Goal: Check status: Check status

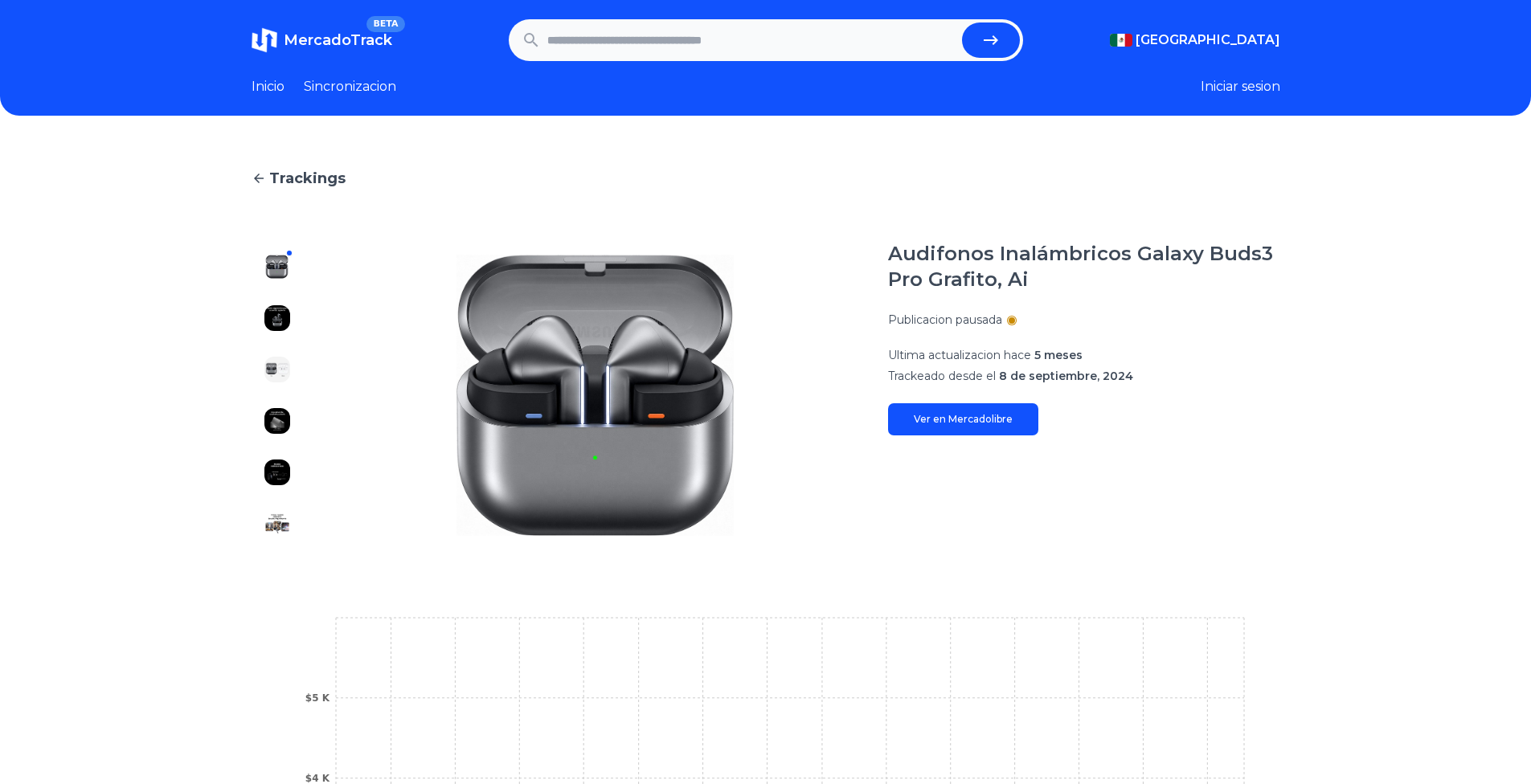
click at [939, 336] on div "Audifonos Inalámbricos Galaxy Buds3 Pro Grafito, Ai Publicacion pausada Ultima …" at bounding box center [1083, 338] width 392 height 194
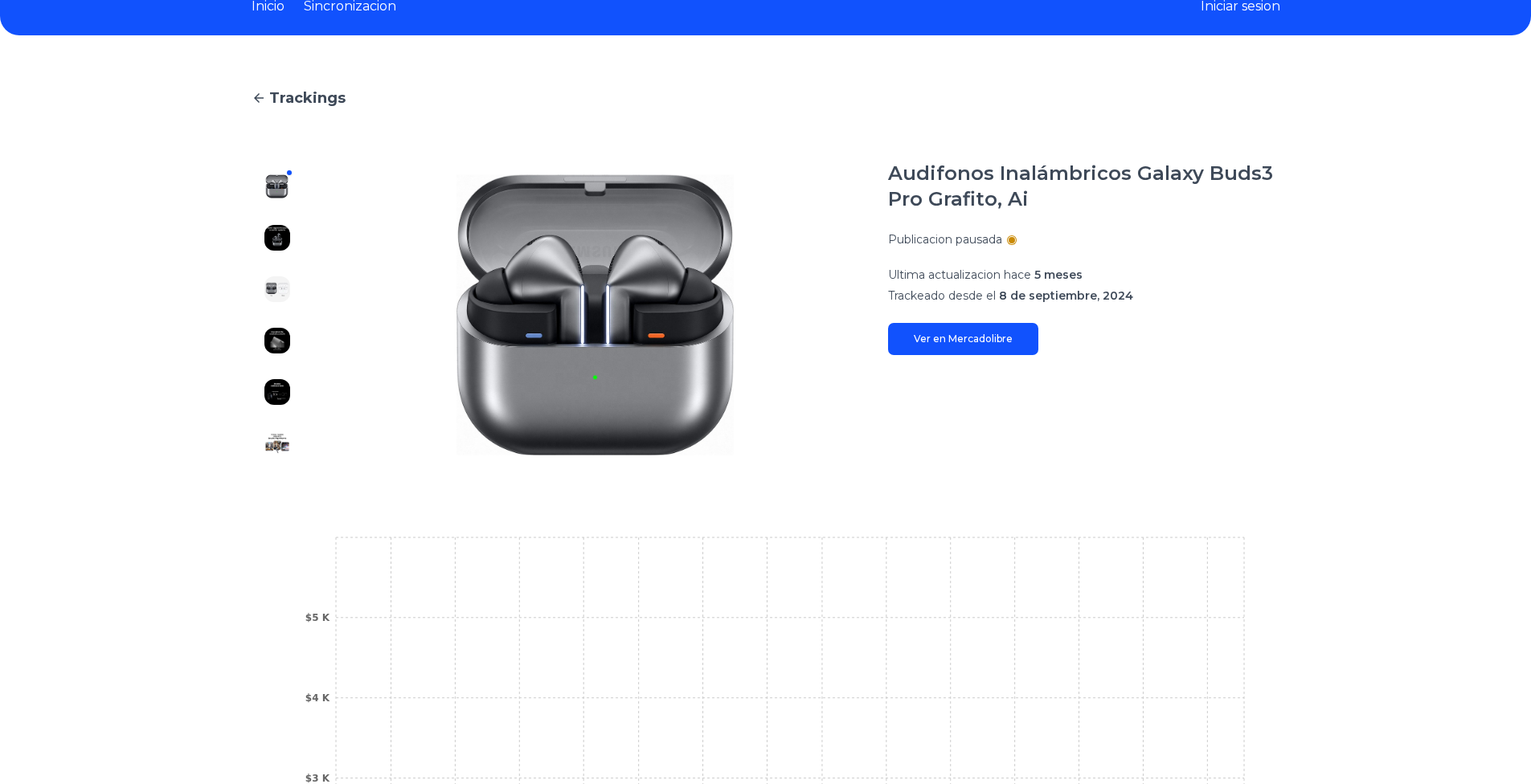
click at [939, 336] on div "Audifonos Inalámbricos Galaxy Buds3 Pro Grafito, Ai Publicacion pausada Ultima …" at bounding box center [1083, 257] width 392 height 194
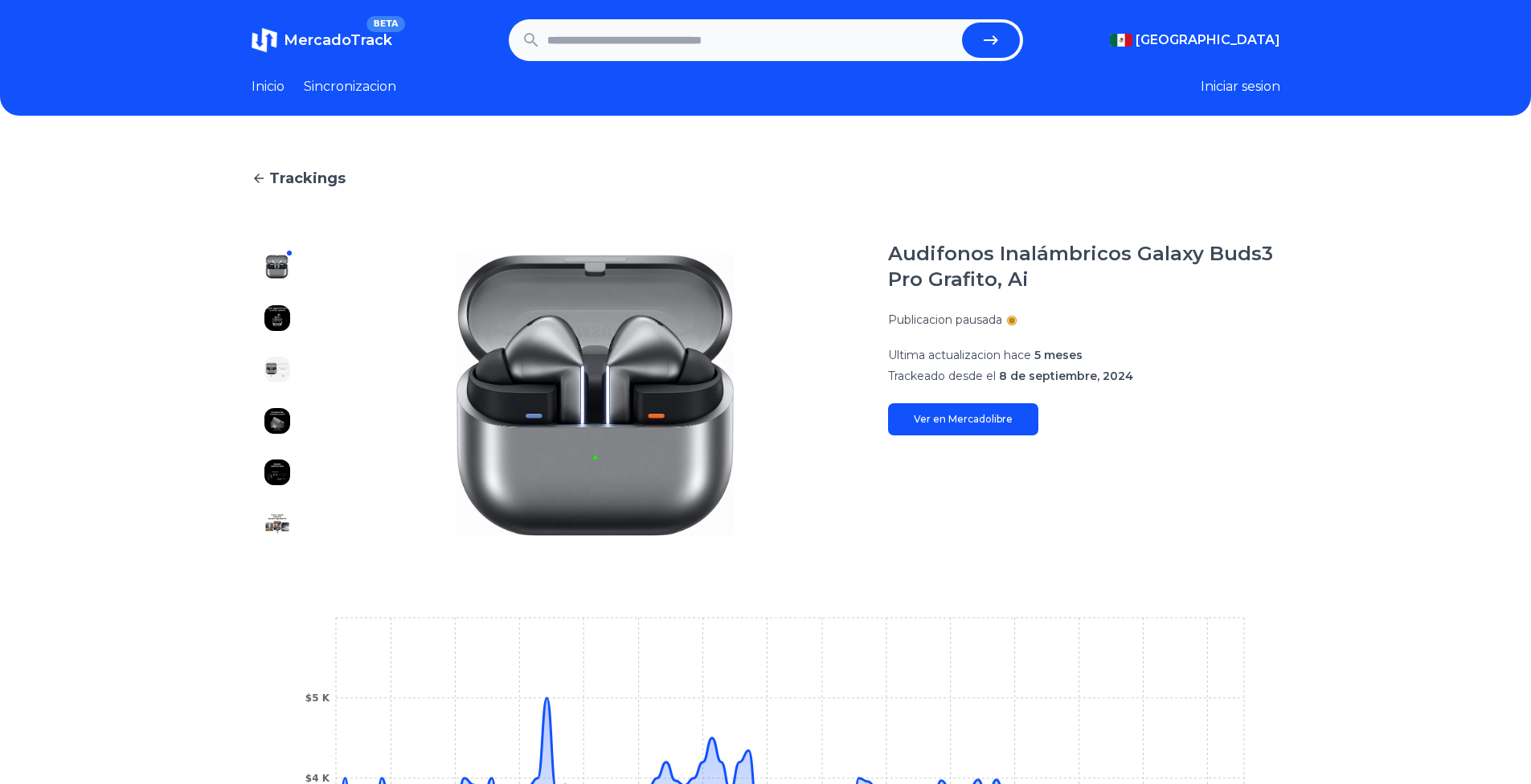
click at [270, 170] on link "Trackings" at bounding box center [766, 178] width 1028 height 22
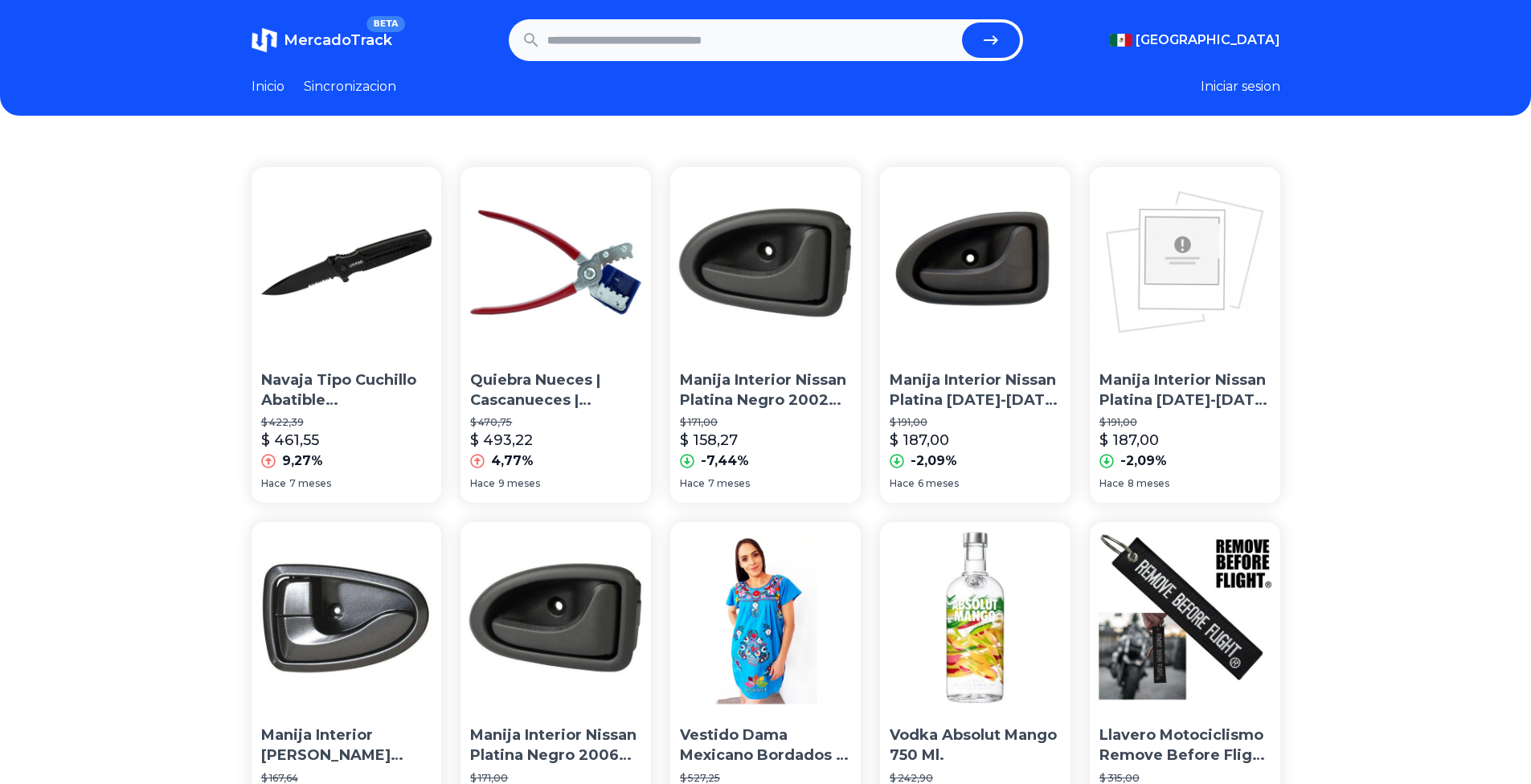
click at [638, 40] on input "text" at bounding box center [751, 40] width 408 height 35
paste input "**********"
click at [962, 22] on button "submit" at bounding box center [992, 40] width 58 height 35
type input "**********"
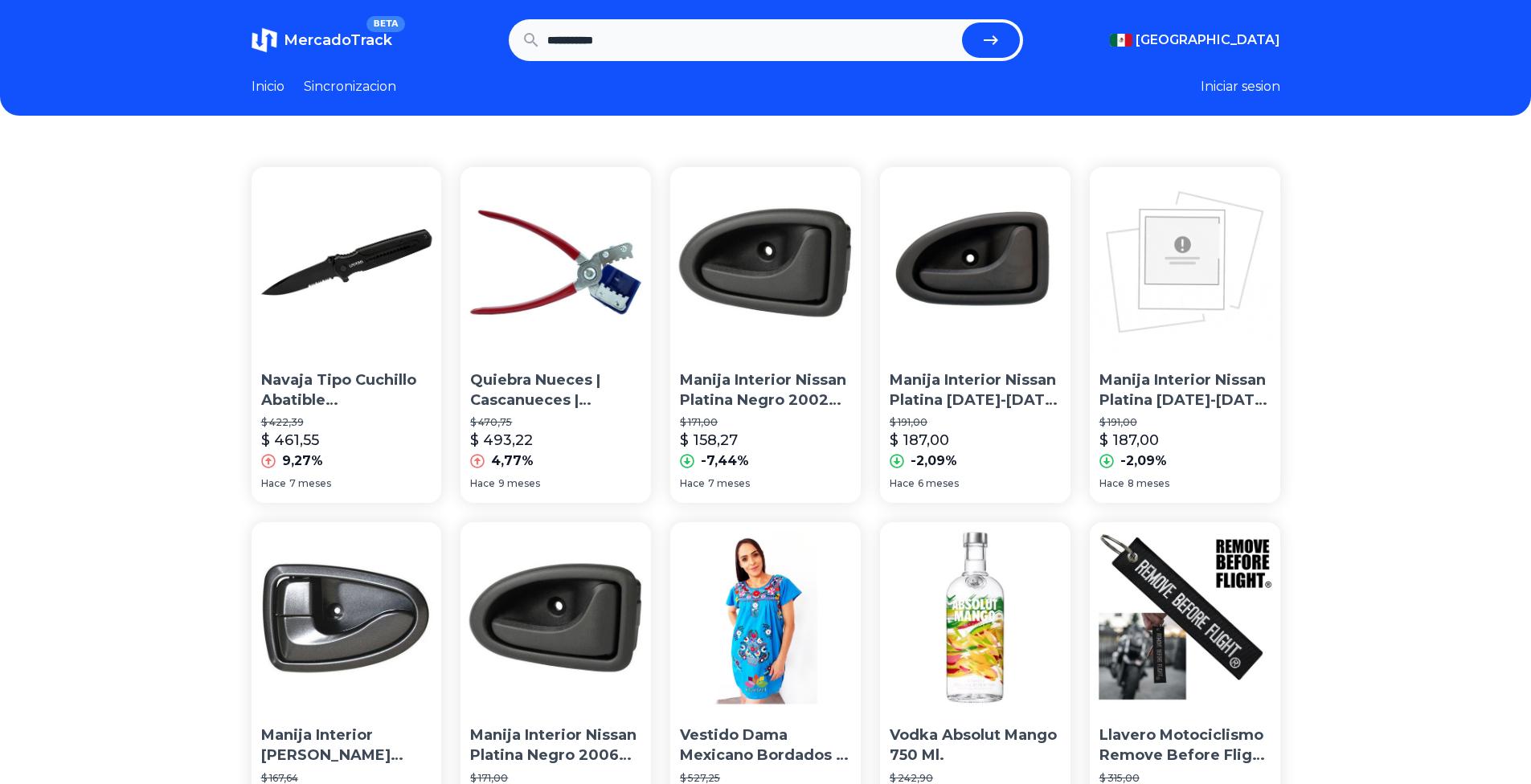
scroll to position [0, 0]
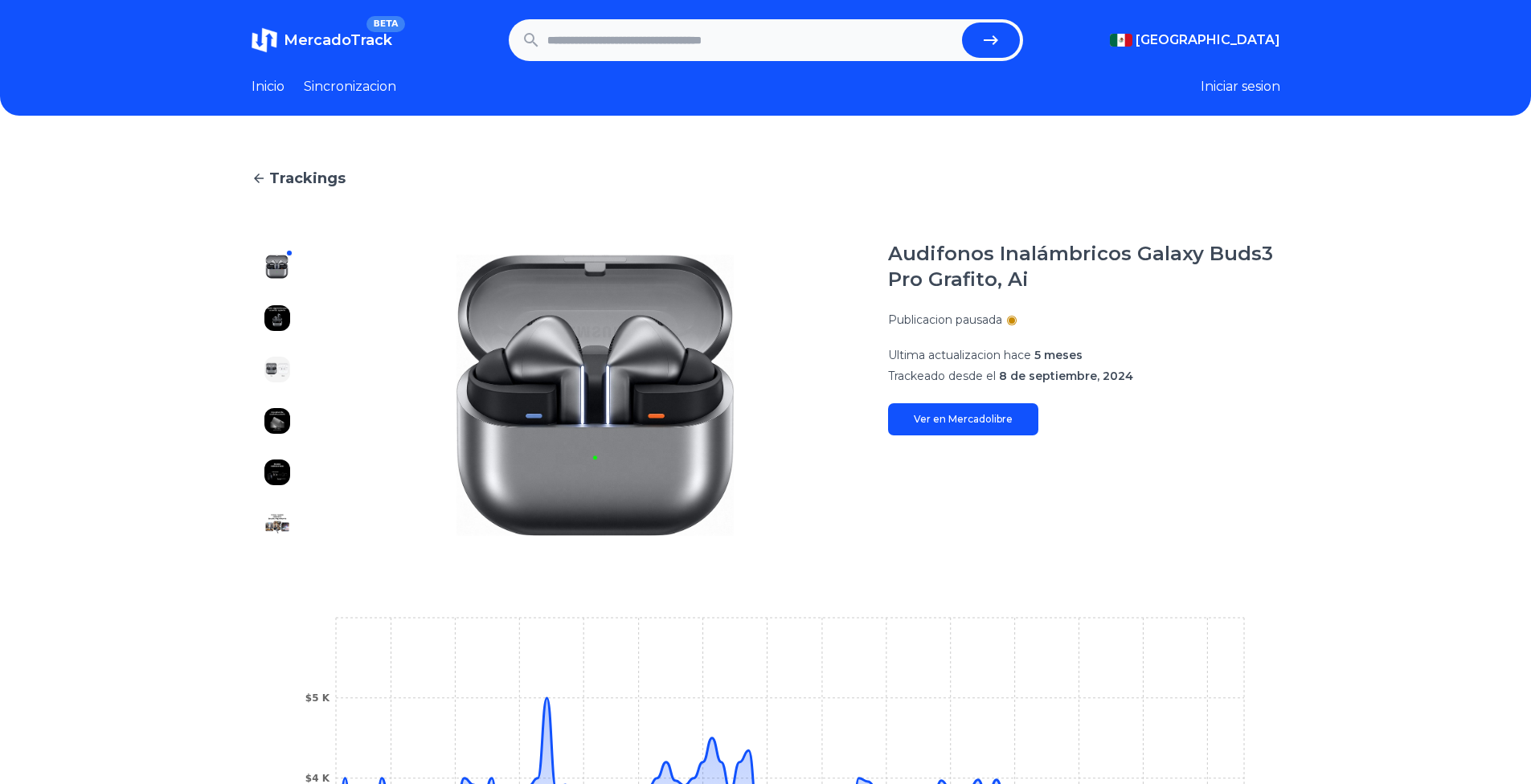
click at [266, 275] on div at bounding box center [277, 394] width 52 height 308
click at [290, 313] on img at bounding box center [277, 318] width 25 height 25
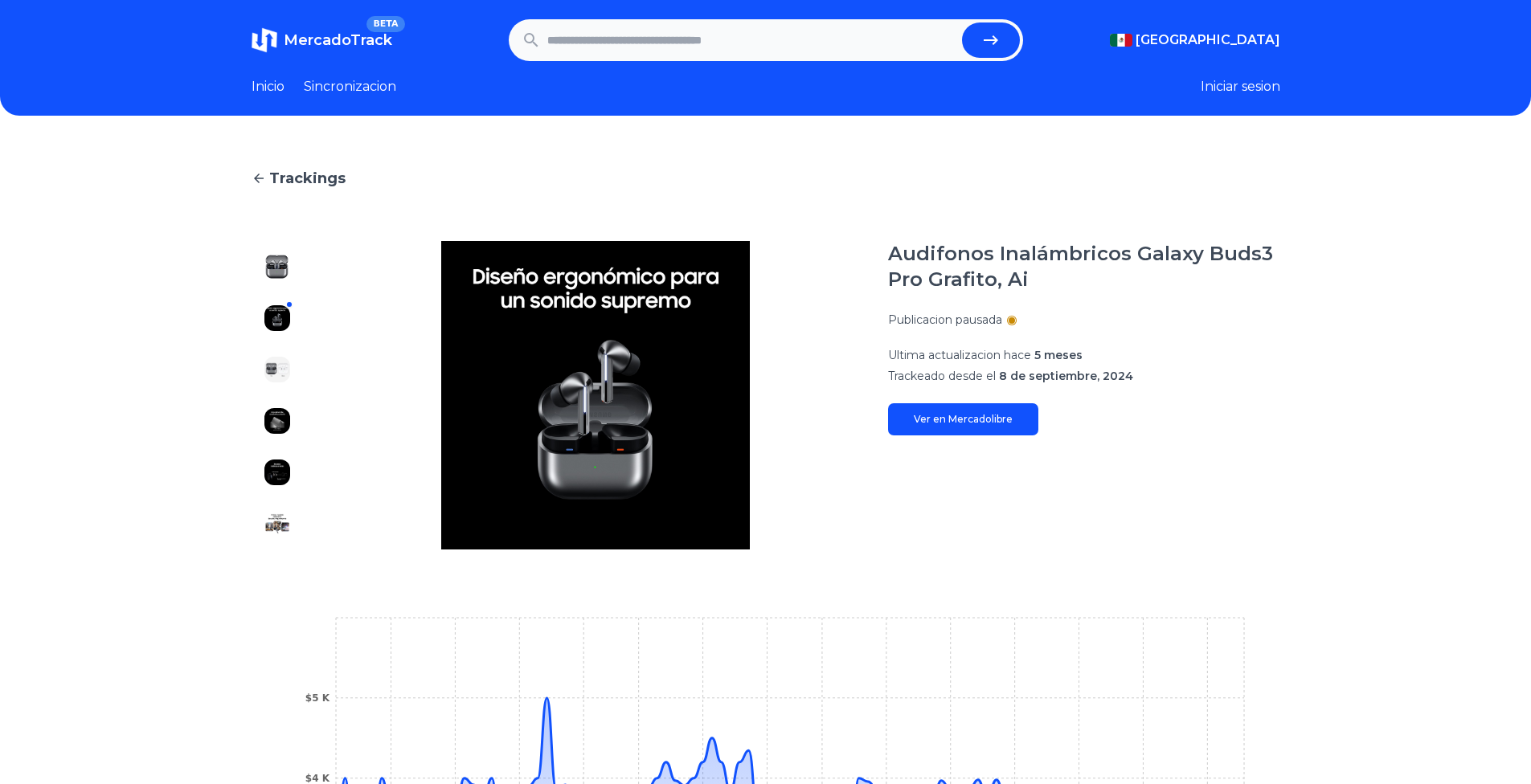
click at [281, 359] on img at bounding box center [277, 369] width 25 height 25
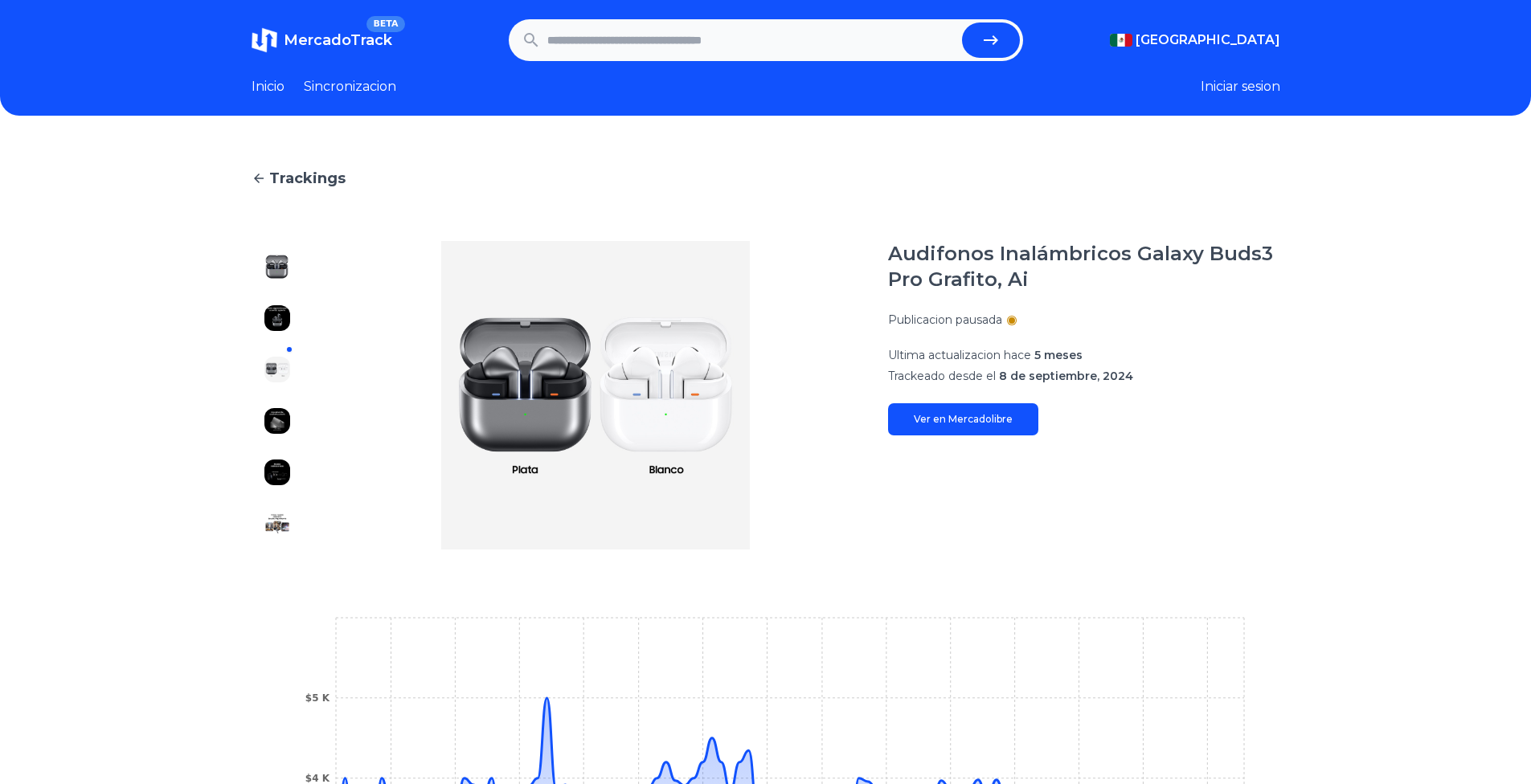
click at [290, 400] on div at bounding box center [277, 394] width 52 height 308
click at [290, 425] on img at bounding box center [277, 421] width 25 height 25
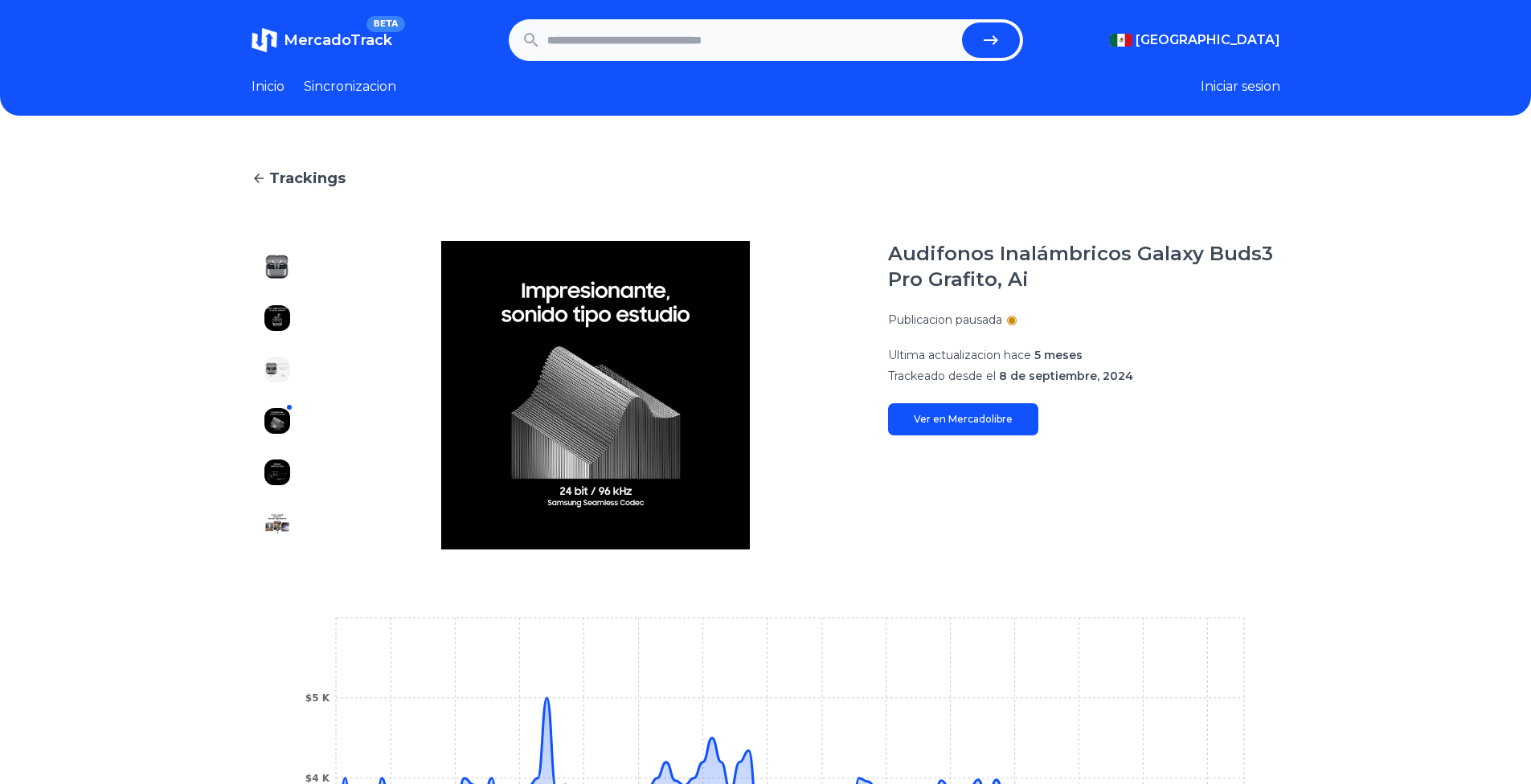
click at [279, 454] on div at bounding box center [277, 394] width 52 height 308
click at [277, 468] on img at bounding box center [277, 472] width 25 height 25
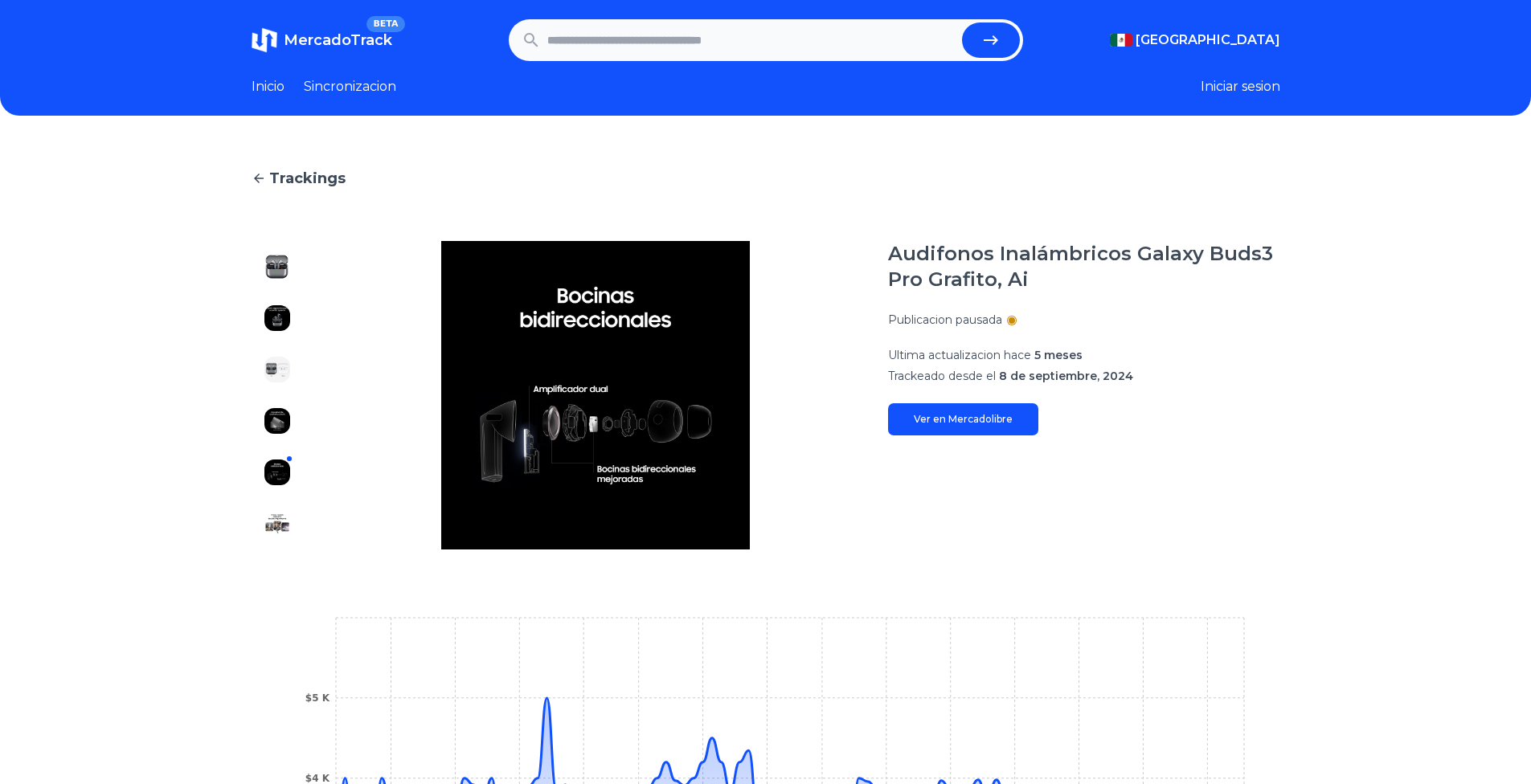
click at [273, 501] on div at bounding box center [277, 394] width 52 height 308
click at [281, 539] on div at bounding box center [277, 394] width 52 height 308
